Goal: Task Accomplishment & Management: Use online tool/utility

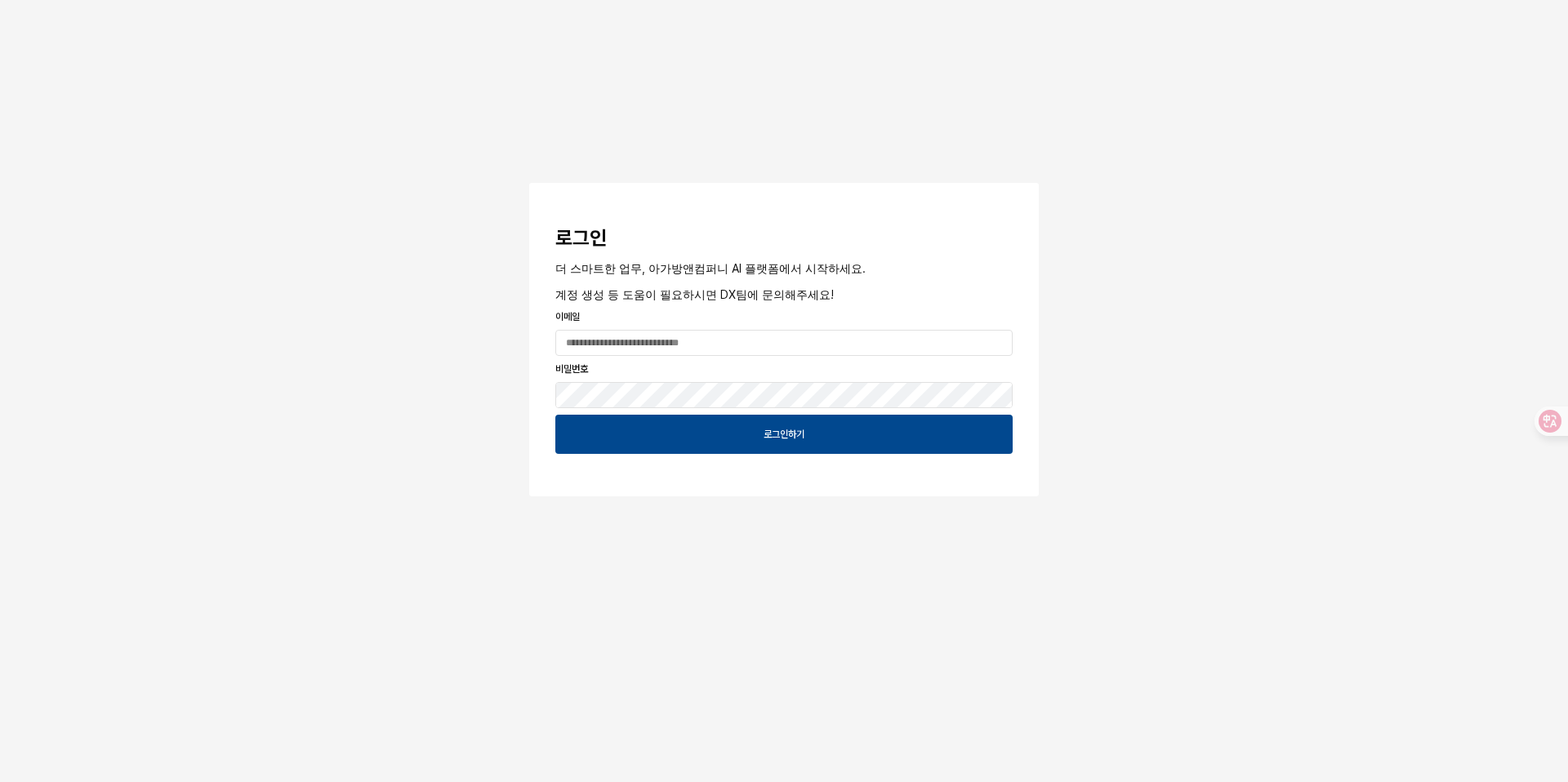
click at [1330, 242] on div "로그인 더 스마트한 업무, 아가방앤컴퍼니 AI 플랫폼에서 시작하세요. 계정 생성 등 도움이 필요하시면 DX팀에 문의해주세요! 이메일 비밀번호 …" at bounding box center [784, 297] width 1568 height 595
click at [696, 346] on input "App Frame" at bounding box center [784, 342] width 455 height 24
click at [0, 781] on com-1password-button at bounding box center [0, 782] width 0 height 0
type input "**********"
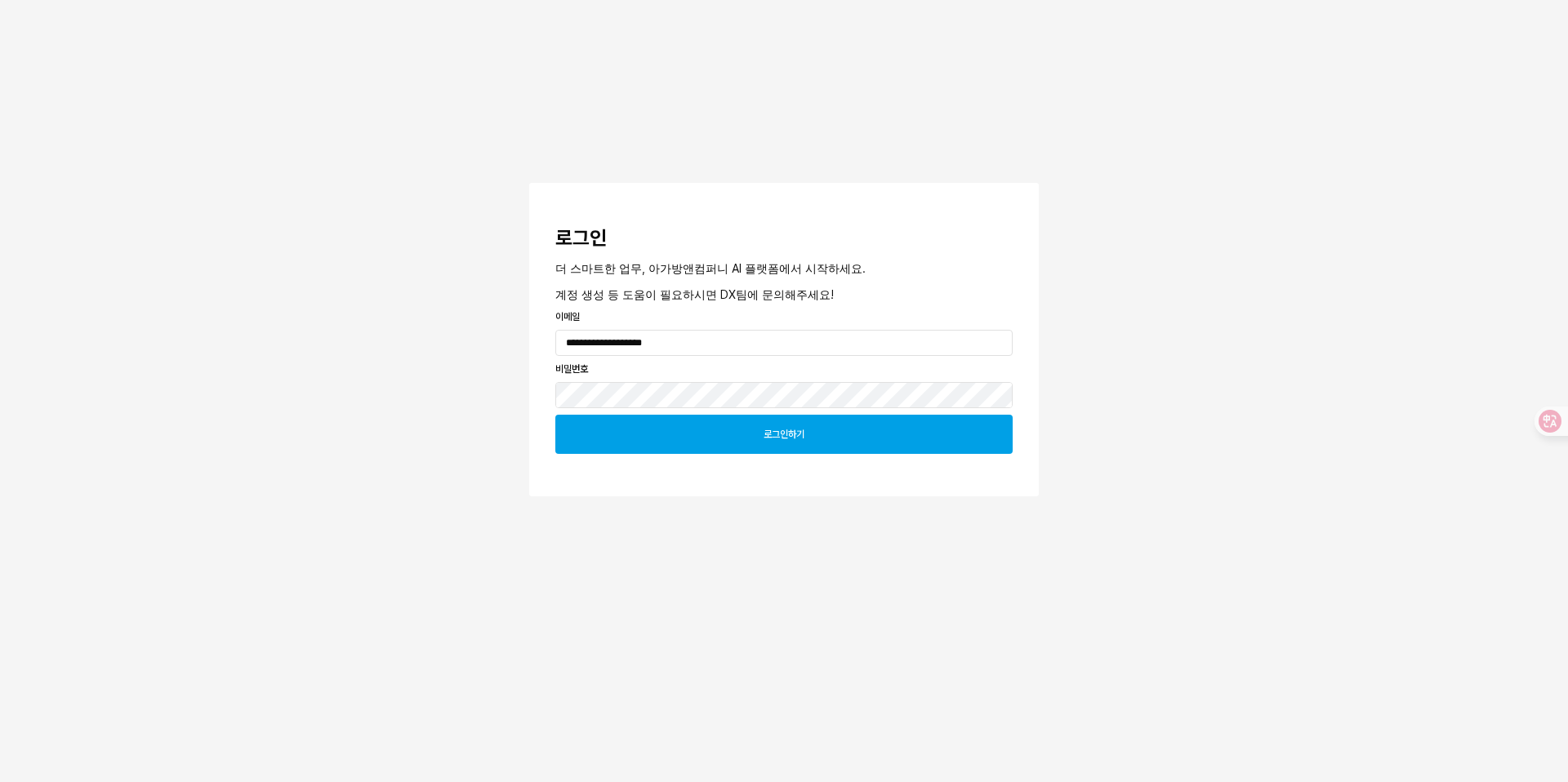
click at [771, 442] on div "로그인하기" at bounding box center [784, 434] width 443 height 37
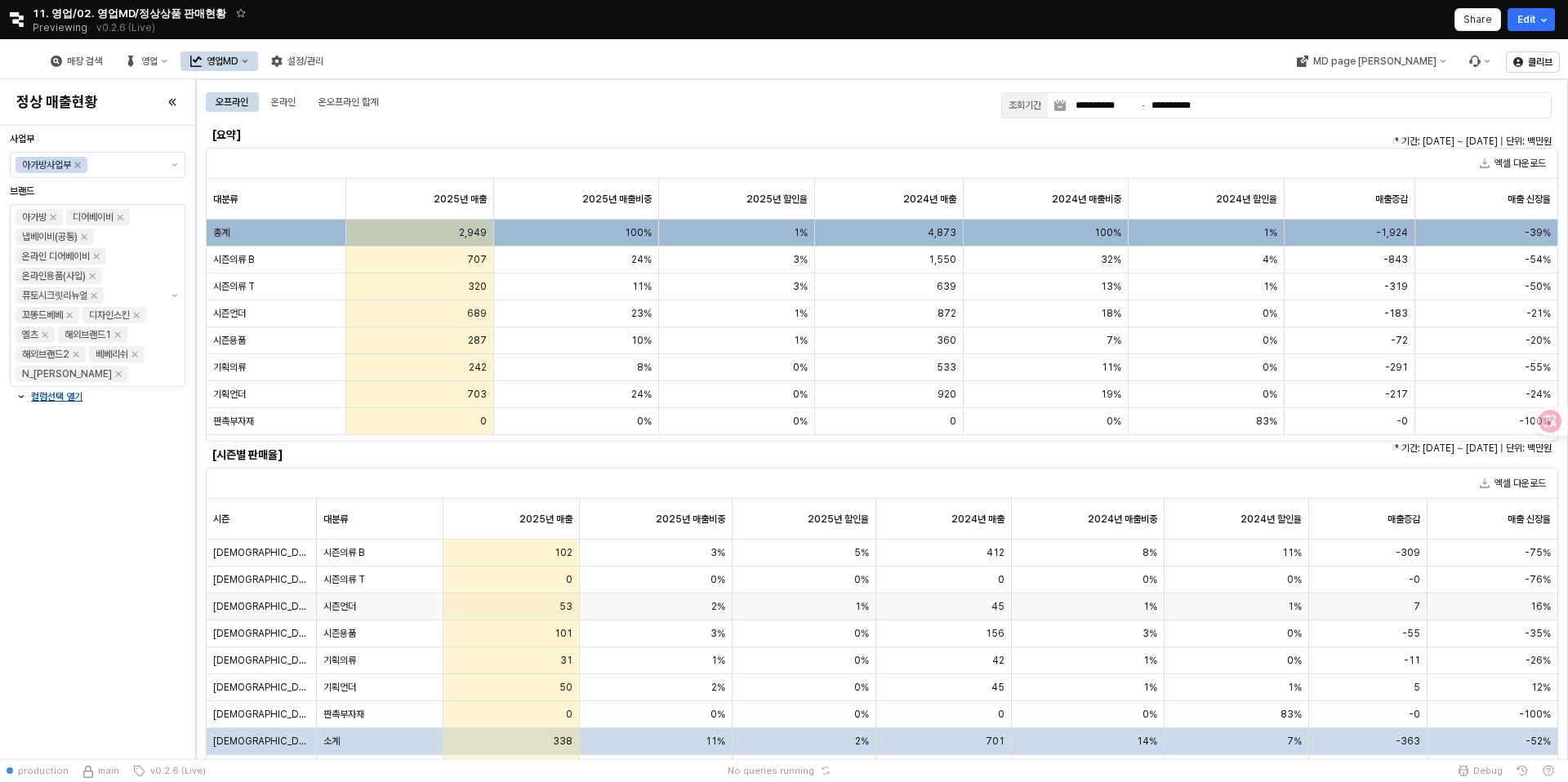
click at [282, 613] on div "사계절" at bounding box center [261, 607] width 110 height 27
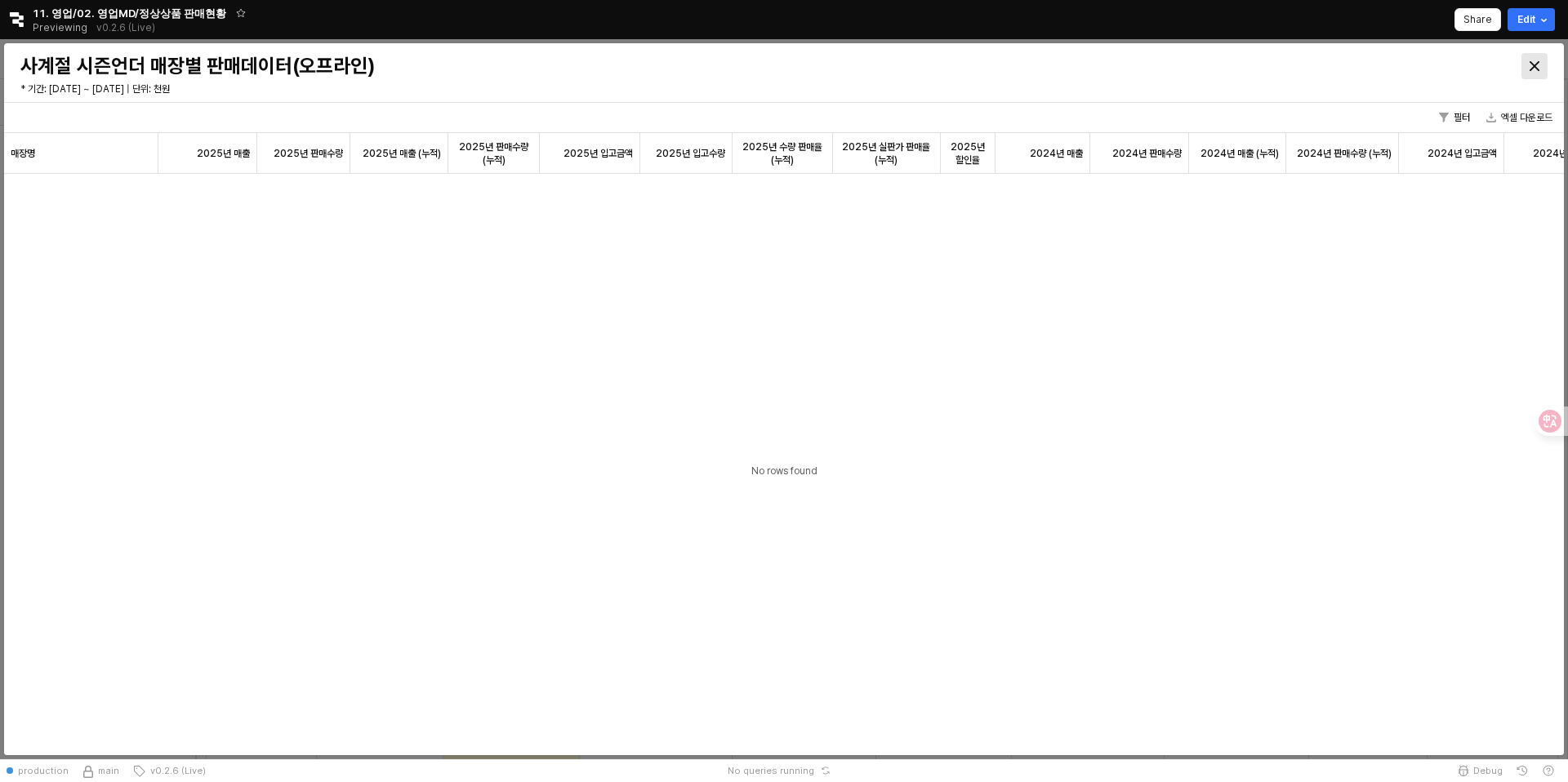
click at [1533, 71] on icon "Close" at bounding box center [1534, 66] width 10 height 10
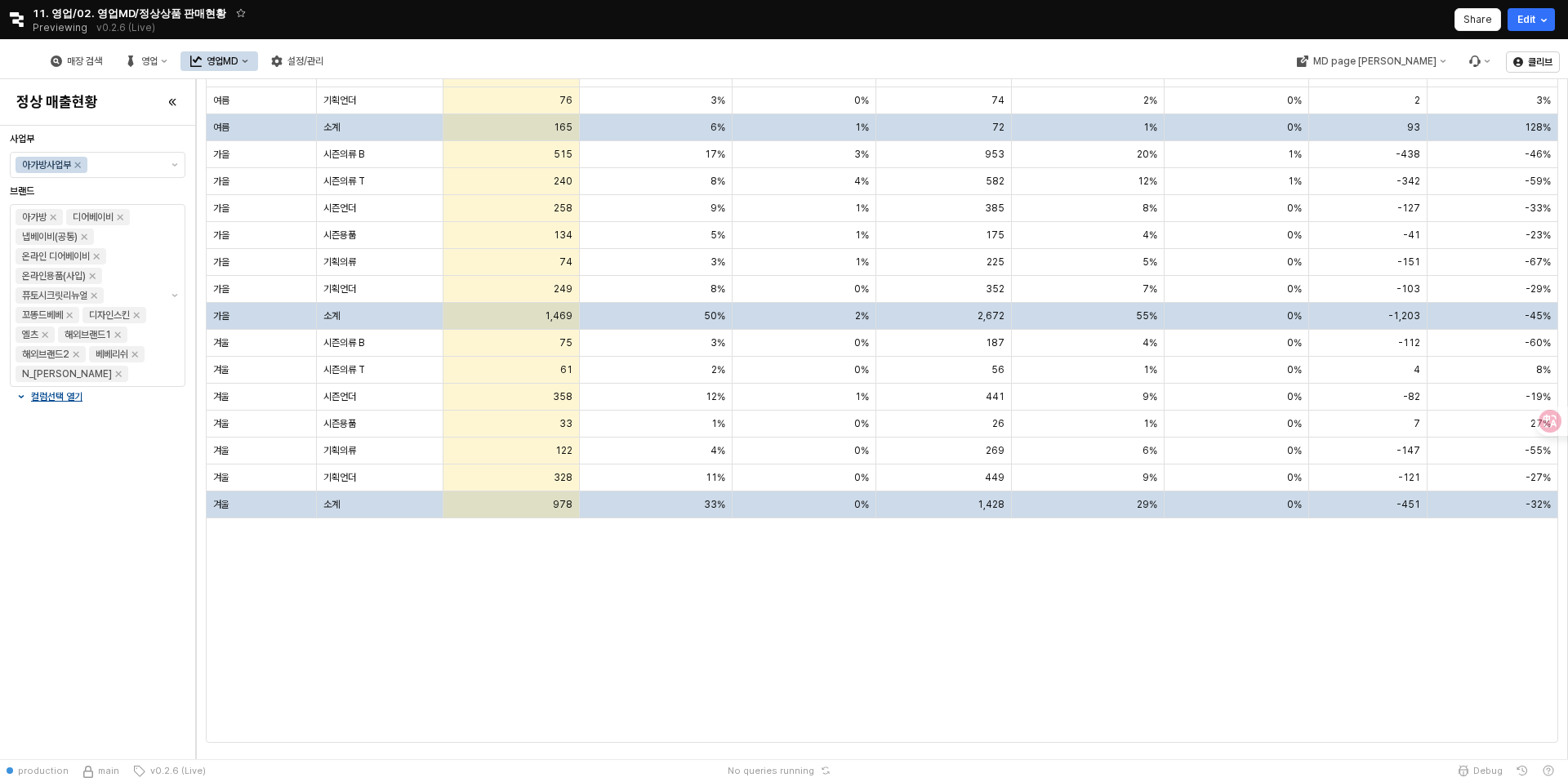
scroll to position [815, 0]
